Goal: Transaction & Acquisition: Book appointment/travel/reservation

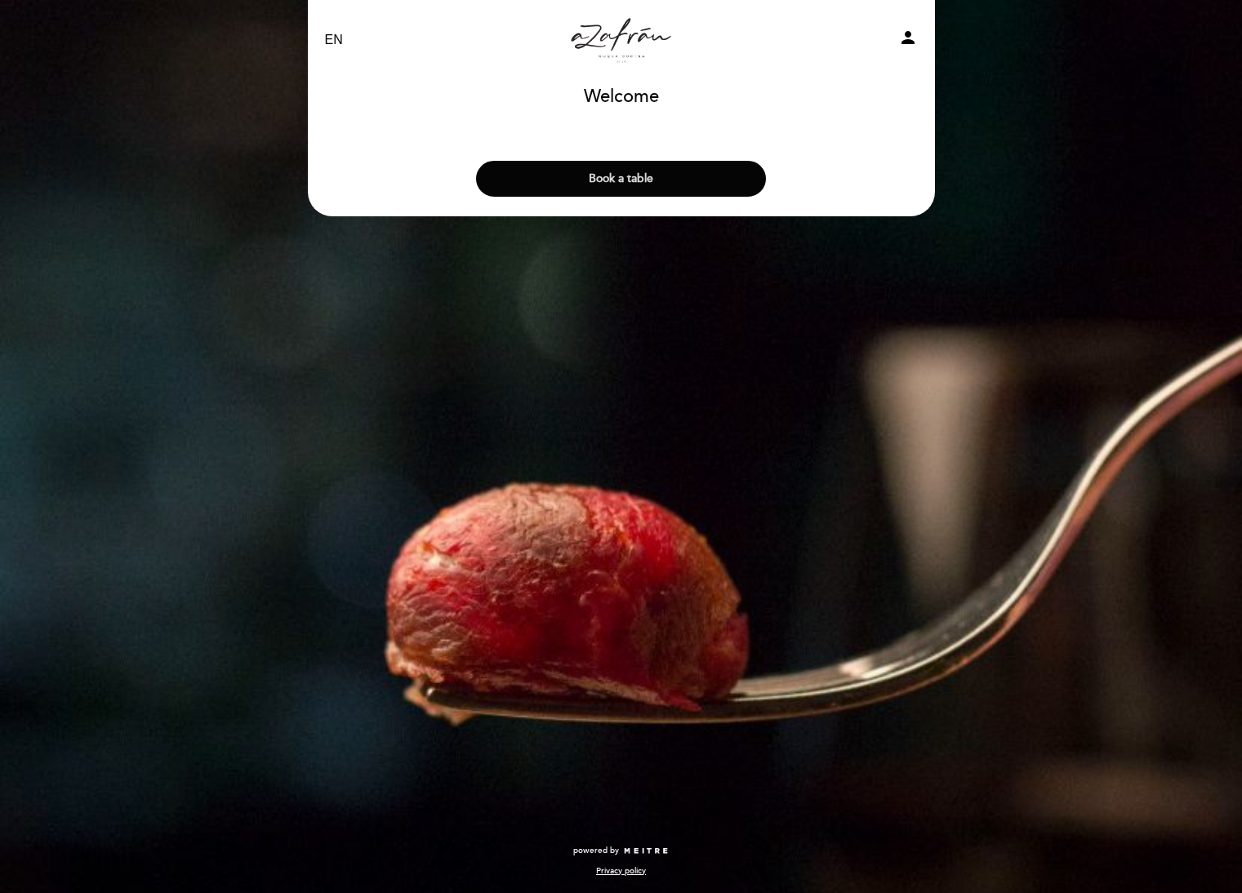
click at [664, 167] on button "Book a table" at bounding box center [621, 179] width 290 height 36
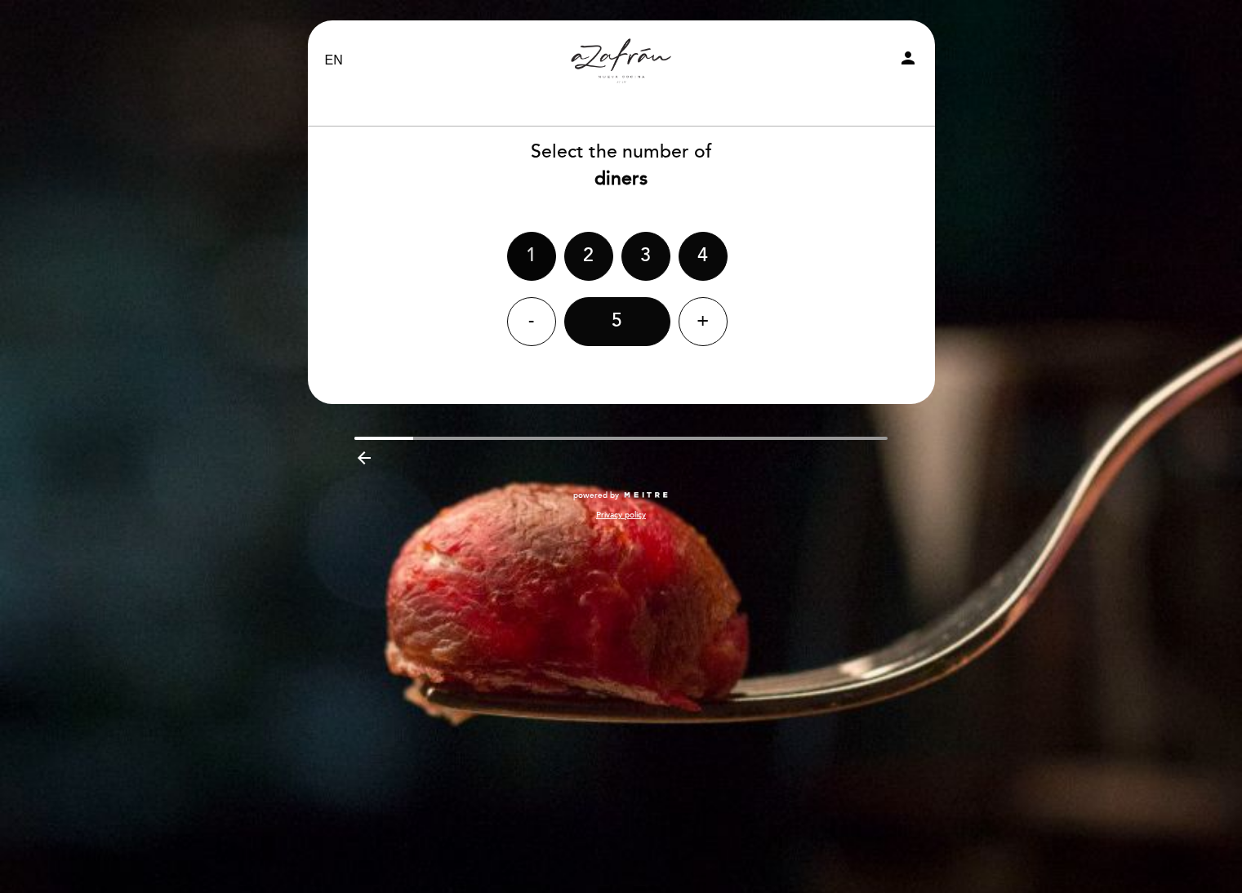
click at [541, 245] on div "1" at bounding box center [531, 256] width 49 height 49
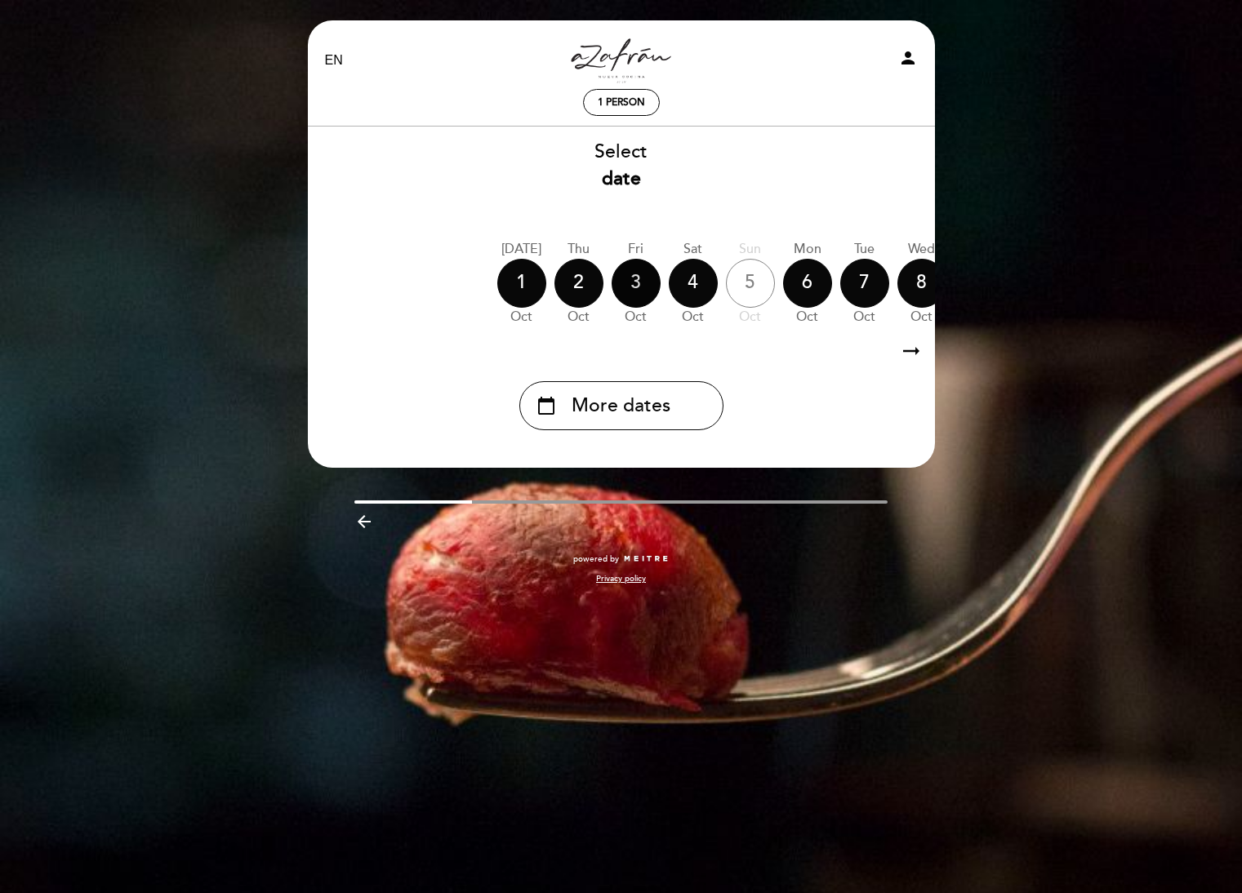
scroll to position [0, 480]
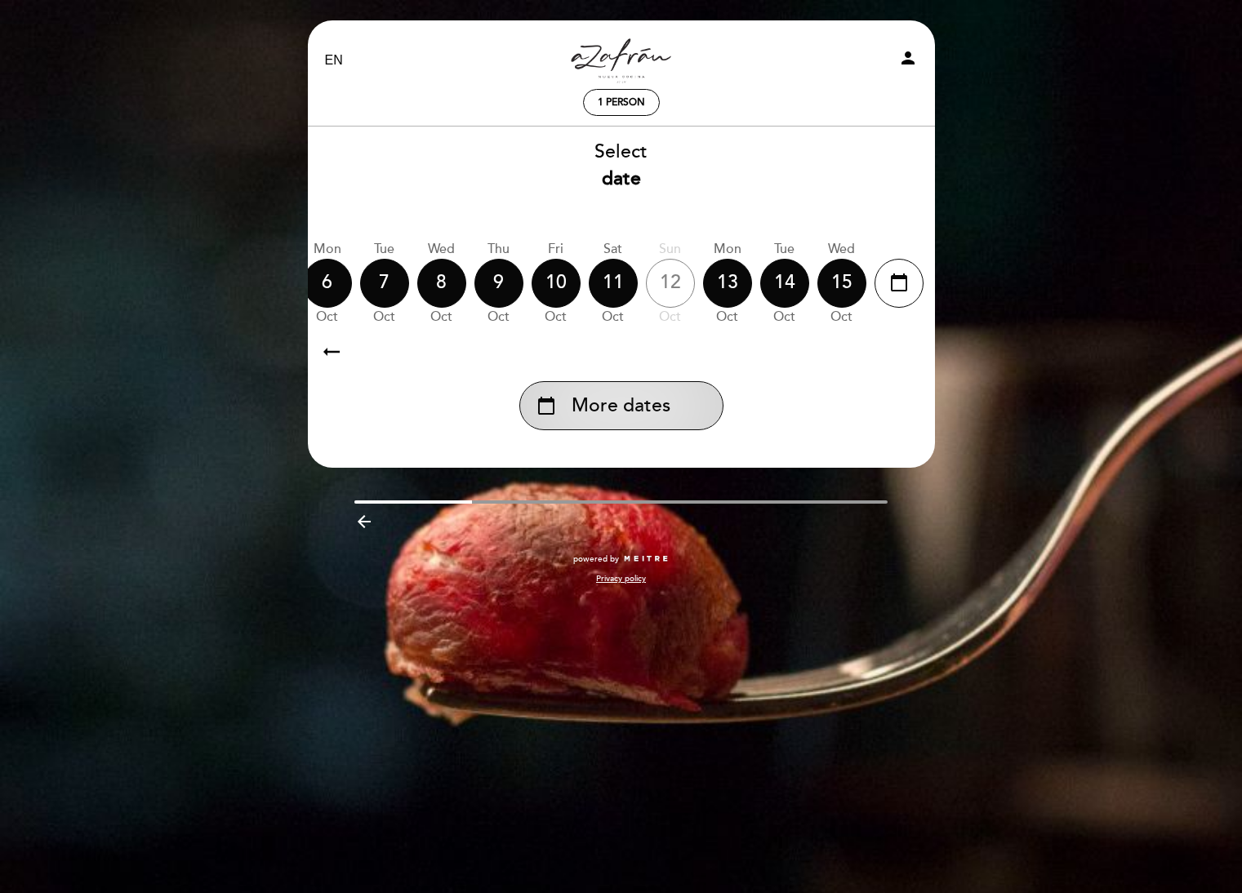
click at [628, 409] on span "More dates" at bounding box center [621, 406] width 99 height 27
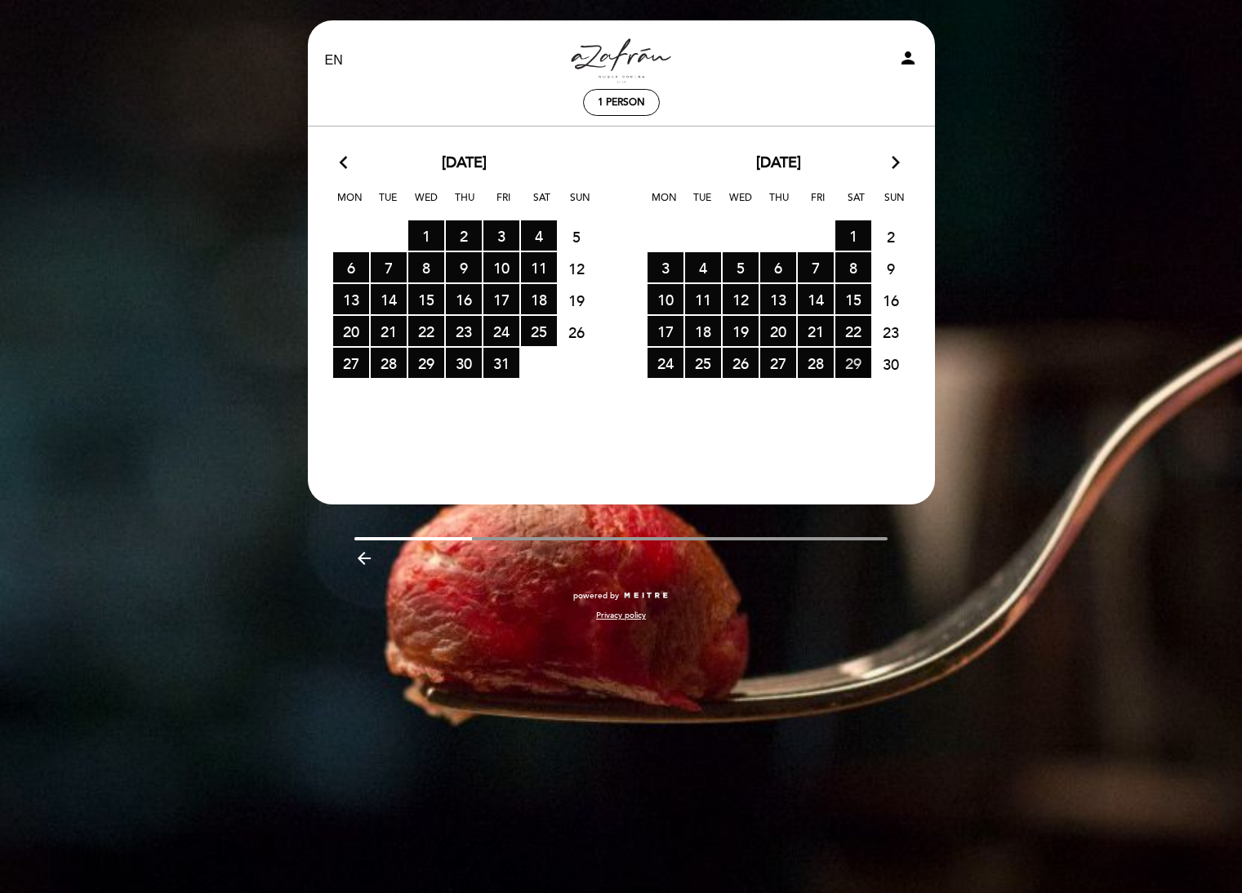
click at [854, 365] on span "29 RESERVATIONS AVAILABLE" at bounding box center [853, 363] width 36 height 30
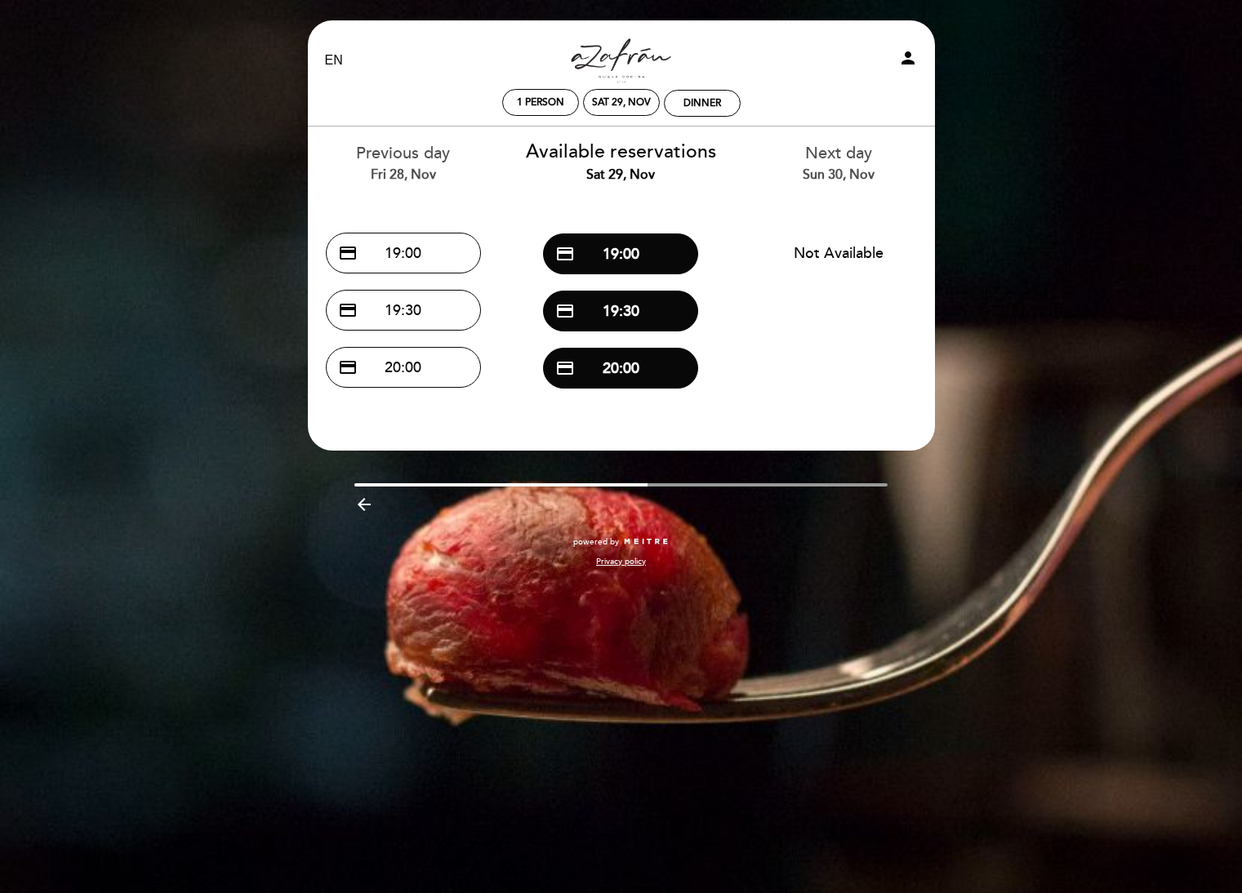
click at [823, 171] on div "Sun 30, Nov" at bounding box center [839, 175] width 194 height 19
click at [621, 101] on div "Sat 29, Nov" at bounding box center [621, 102] width 59 height 12
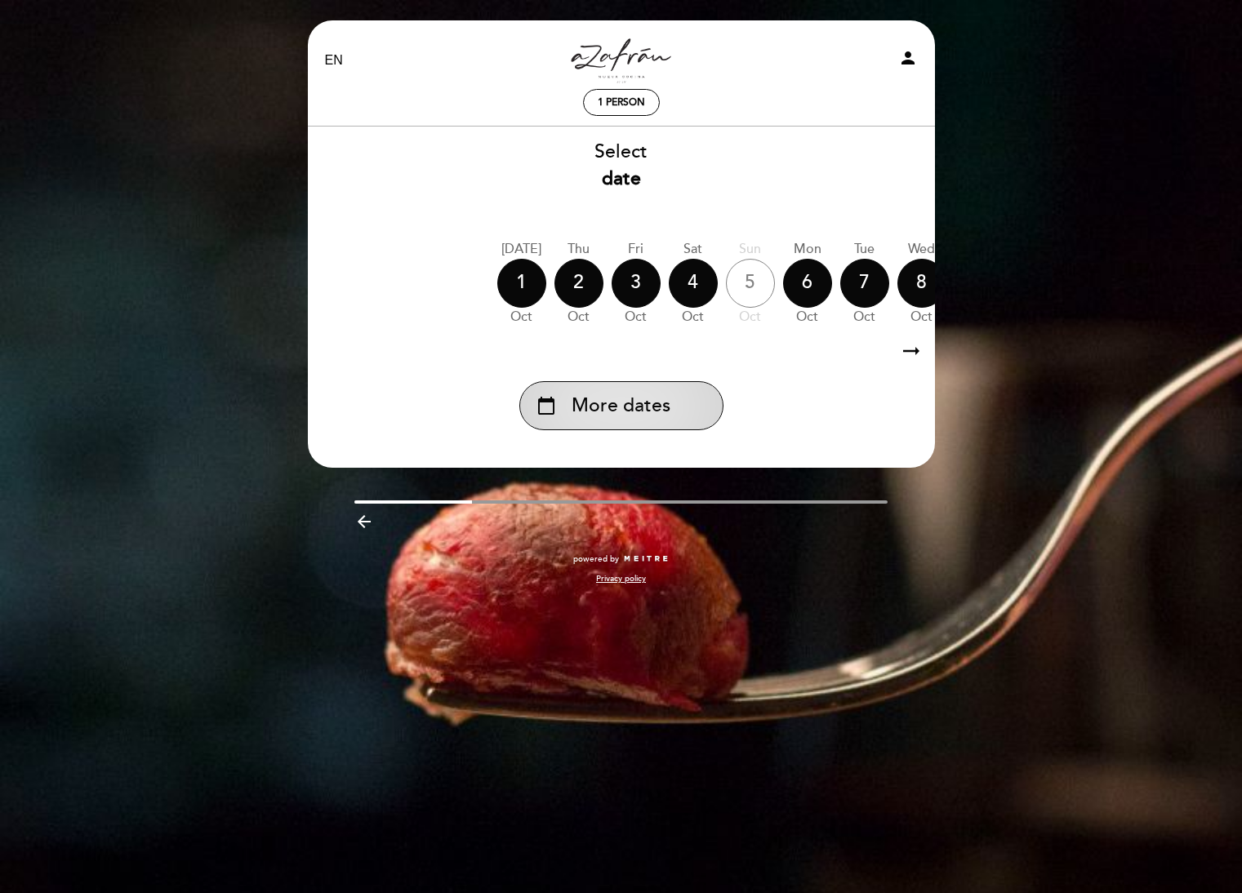
click at [640, 409] on span "More dates" at bounding box center [621, 406] width 99 height 27
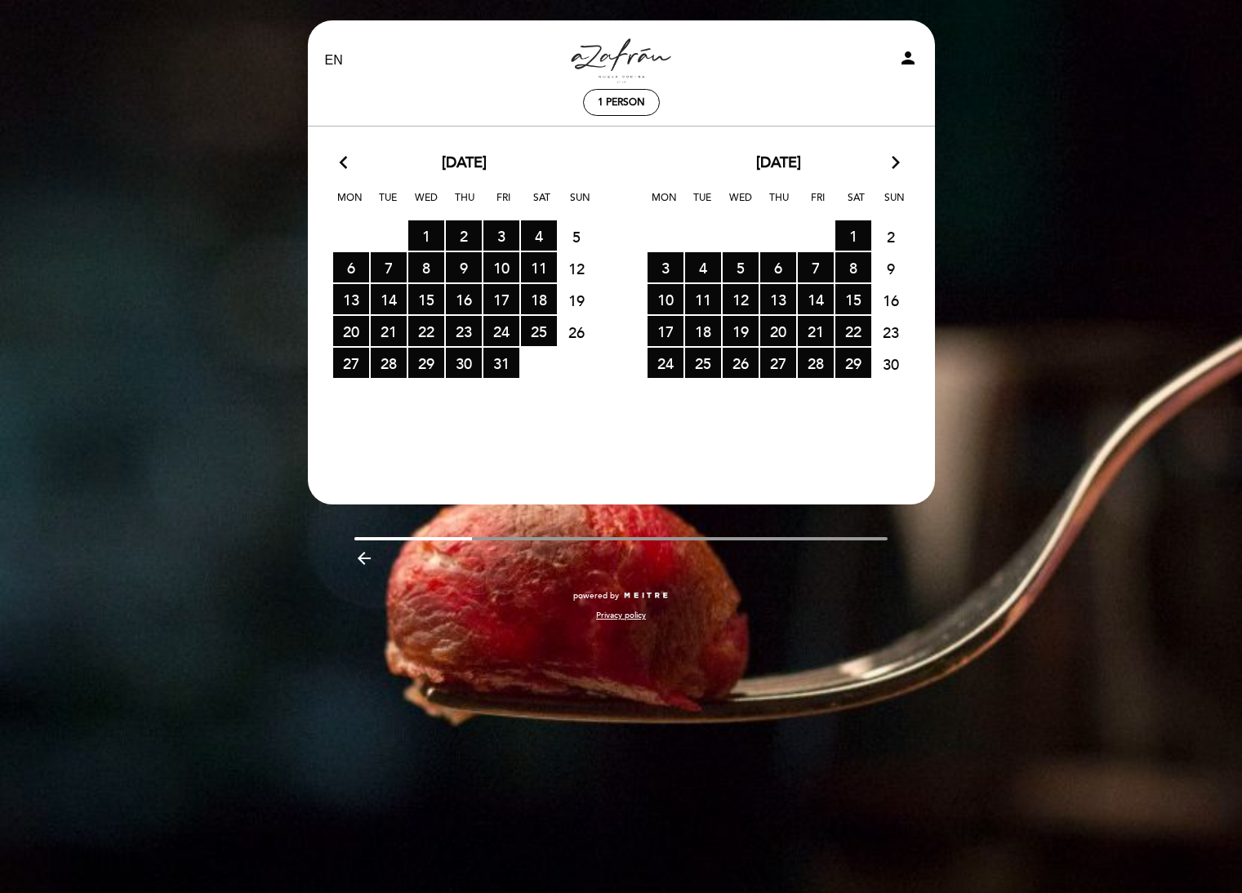
click at [900, 164] on icon "arrow_forward_ios" at bounding box center [895, 163] width 15 height 21
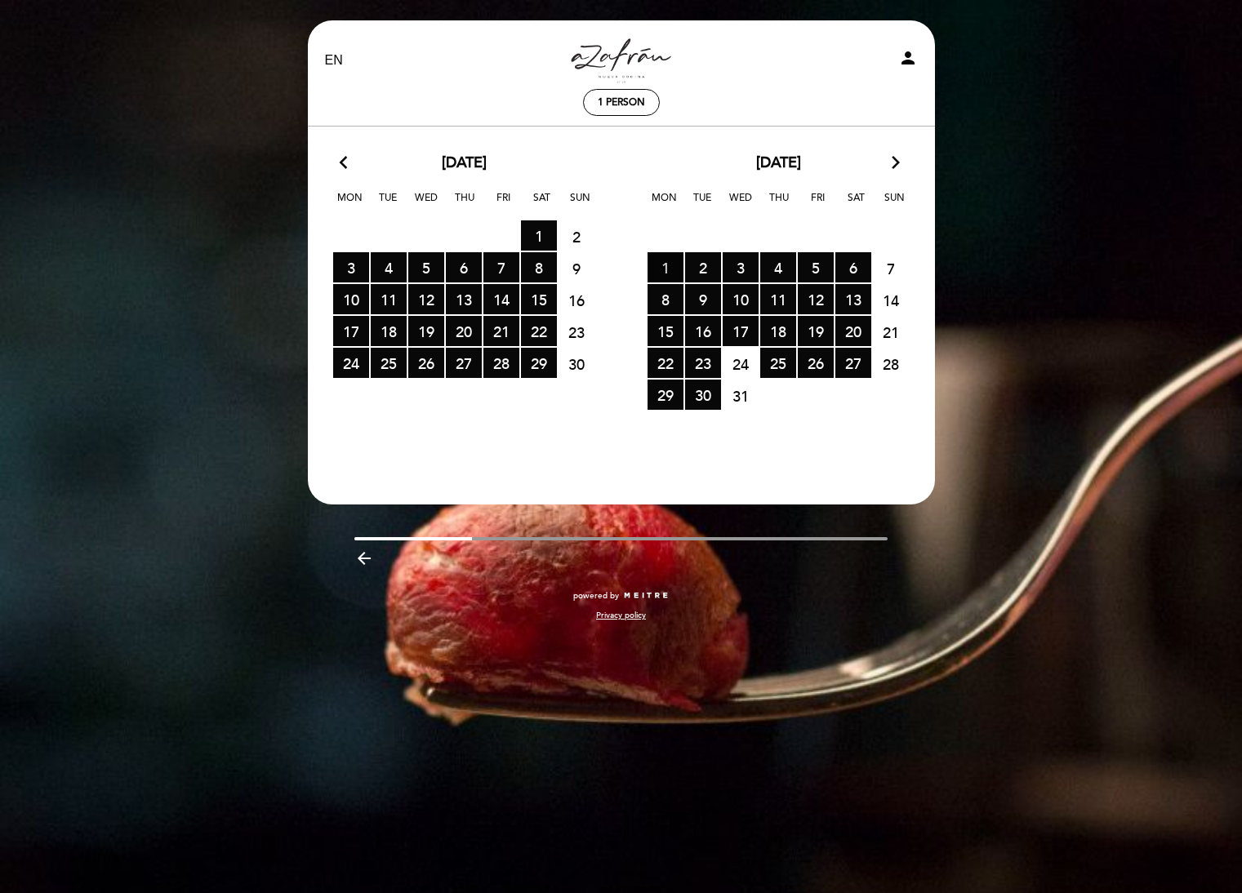
click at [666, 267] on span "1 RESERVATIONS AVAILABLE" at bounding box center [666, 267] width 36 height 30
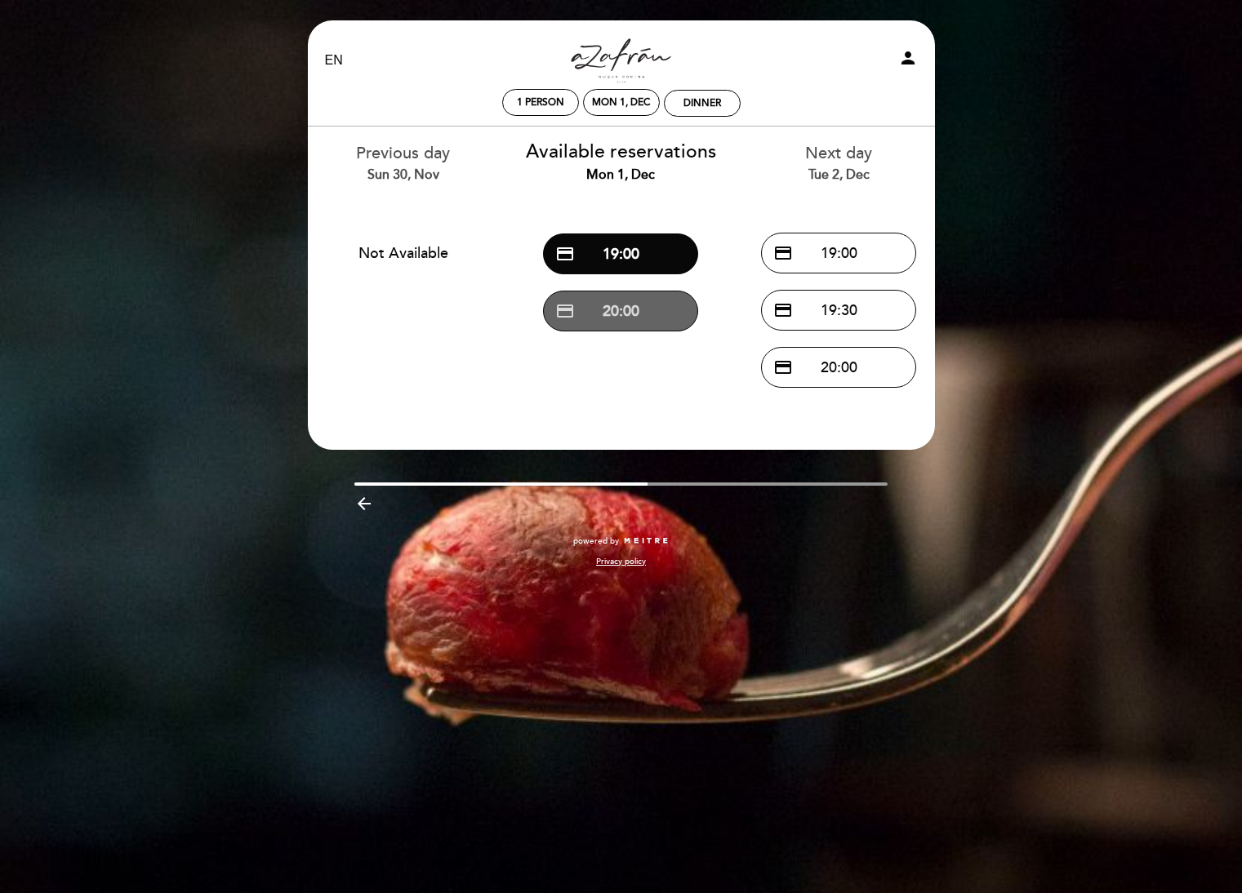
click at [634, 315] on button "credit_card 20:00" at bounding box center [620, 311] width 155 height 41
